Goal: Information Seeking & Learning: Learn about a topic

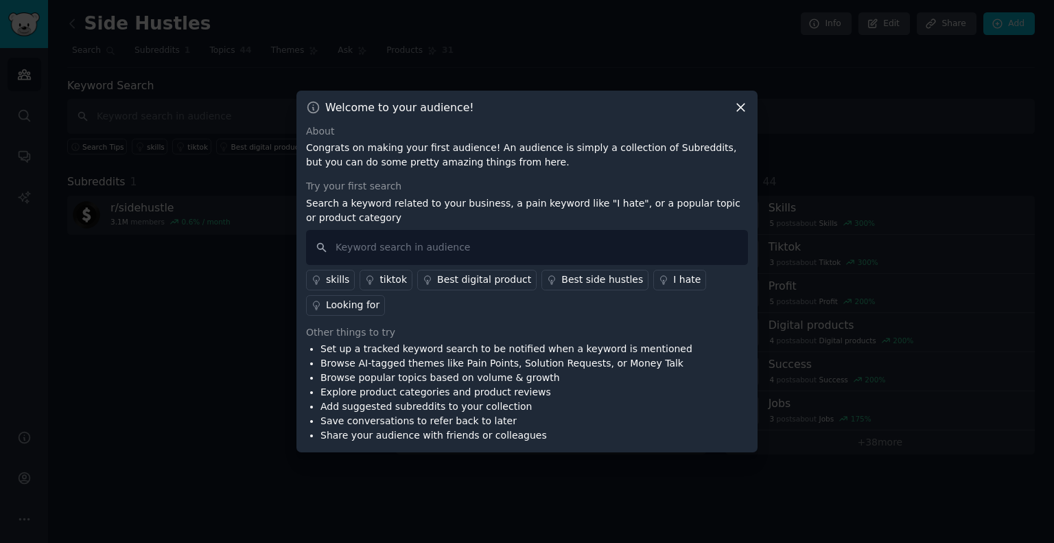
click at [562, 278] on div "Best side hustles" at bounding box center [602, 279] width 82 height 14
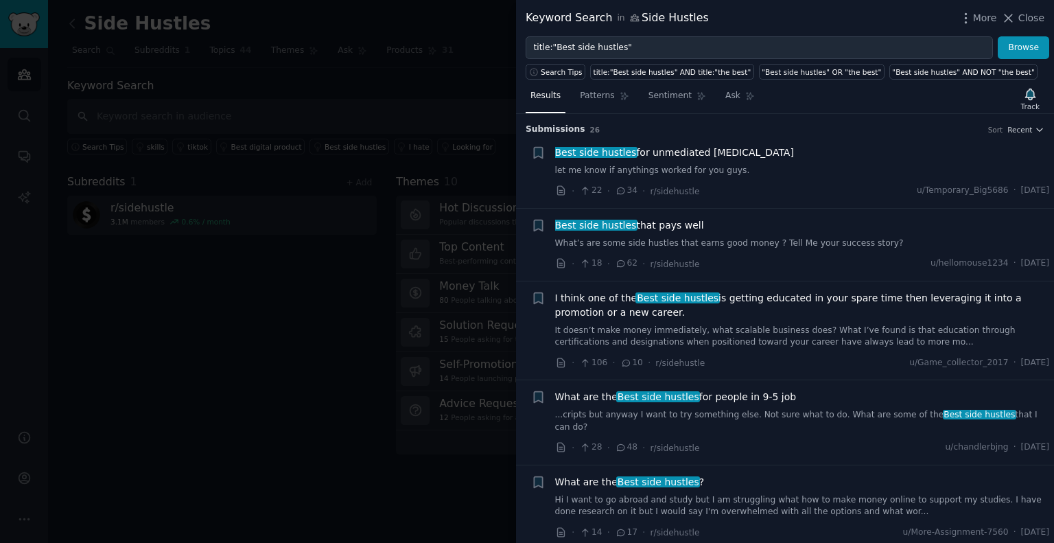
click at [670, 148] on span "Best side hustles for unmediated [MEDICAL_DATA]" at bounding box center [674, 152] width 239 height 14
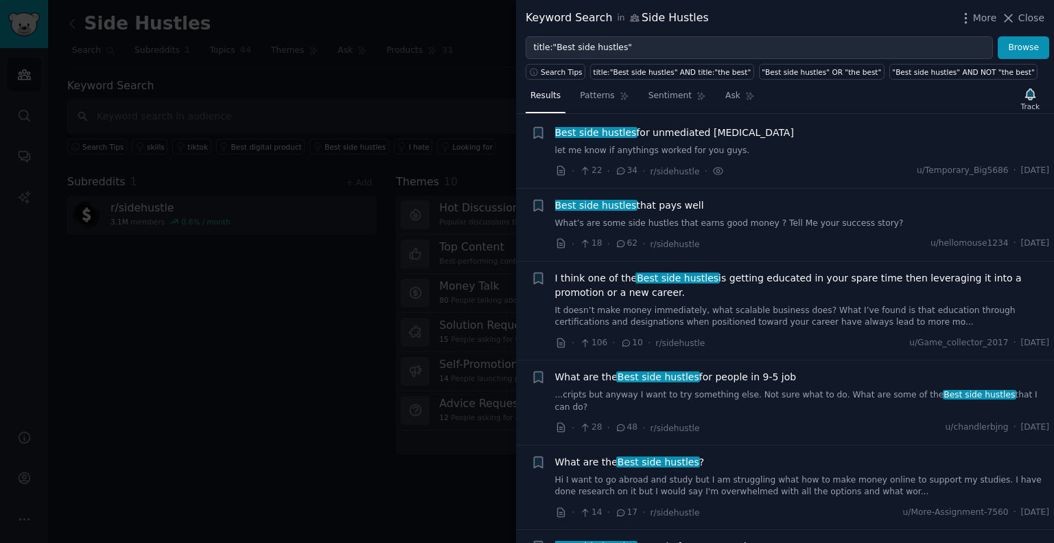
scroll to position [21, 0]
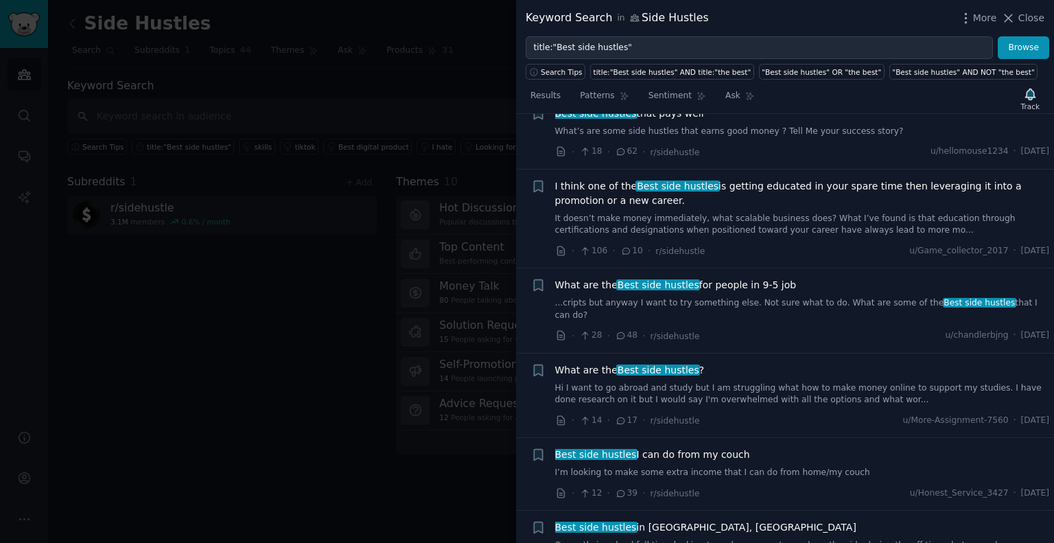
scroll to position [324, 0]
